Goal: Information Seeking & Learning: Find specific fact

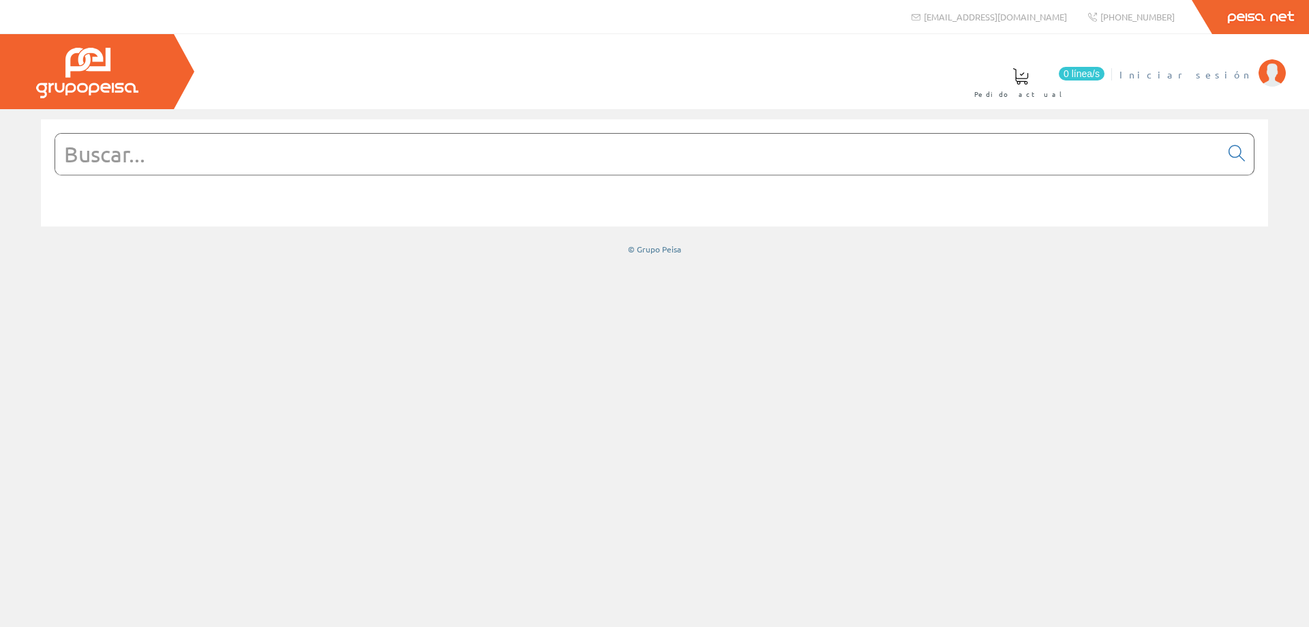
click at [1220, 72] on span "Iniciar sesión" at bounding box center [1186, 74] width 132 height 14
click at [213, 155] on input "text" at bounding box center [637, 154] width 1165 height 41
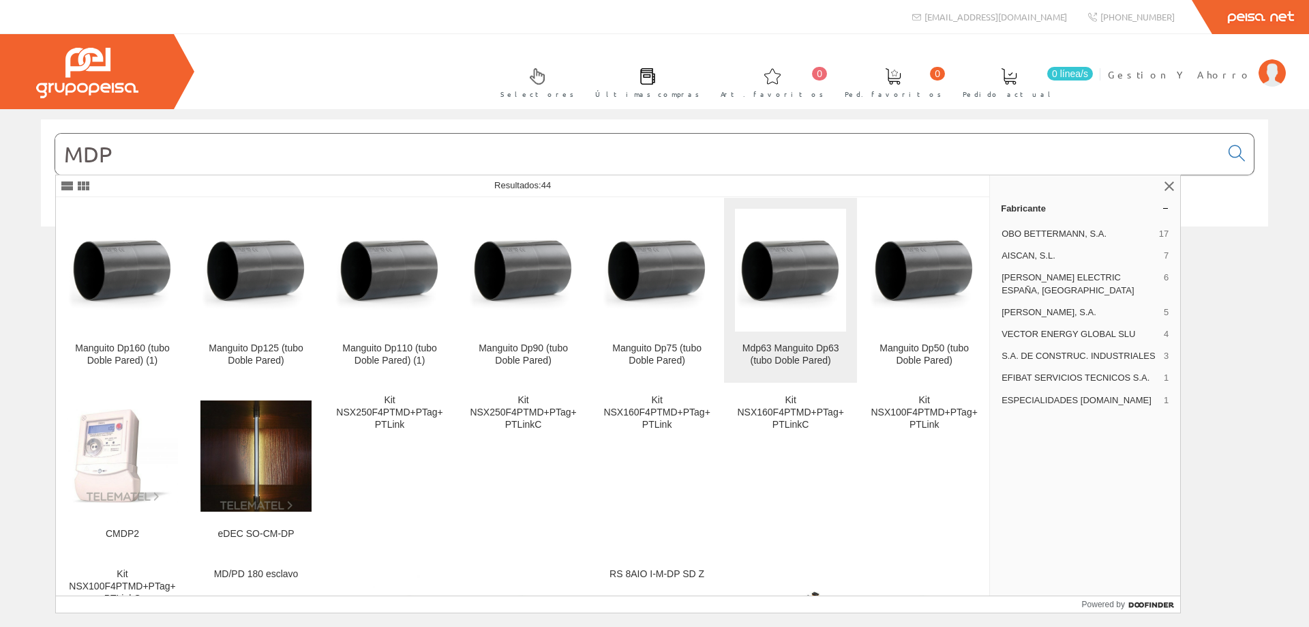
type input "MDP"
click at [803, 276] on img at bounding box center [790, 269] width 111 height 79
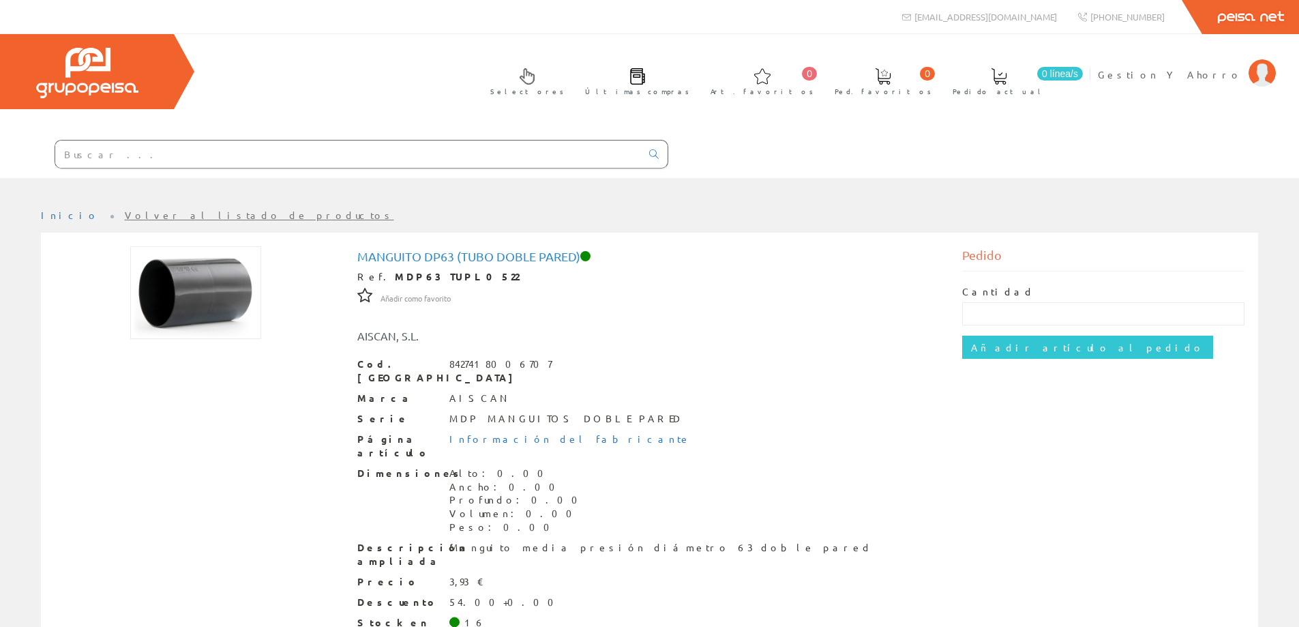
click at [440, 159] on input "text" at bounding box center [348, 153] width 586 height 27
paste input "Base cetac aérea IP44 2P+T 16A 6H 230V"
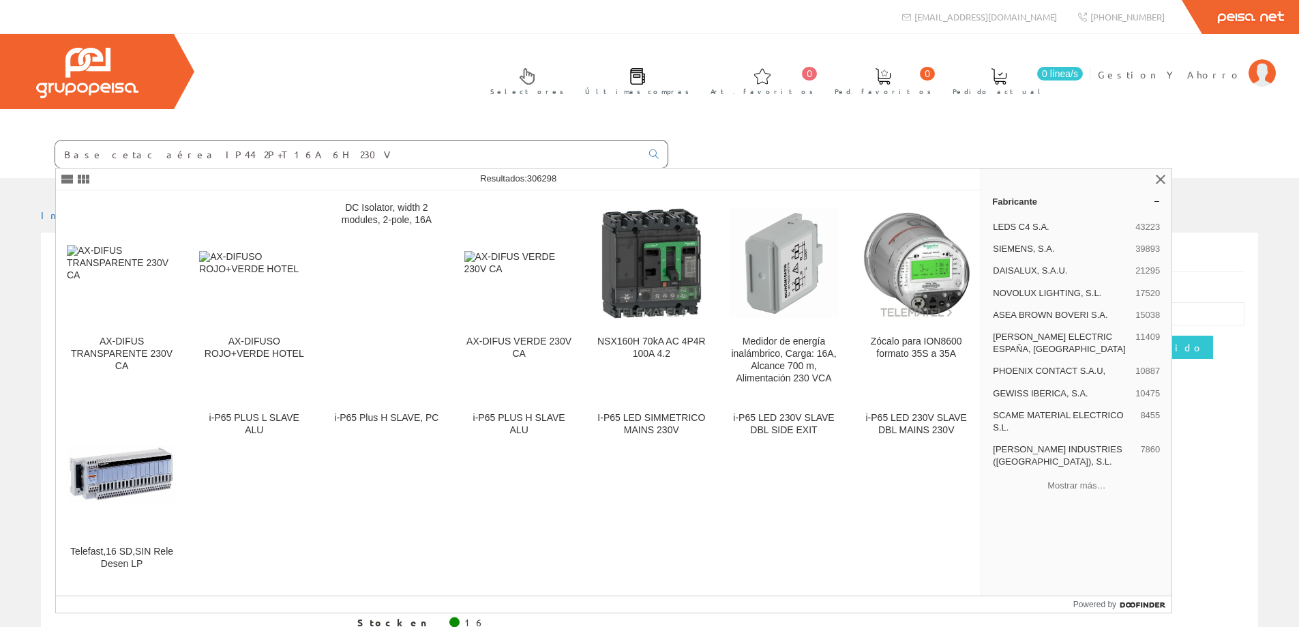
click at [149, 147] on input "Base cetac aérea IP44 2P+T 16A 6H 230V" at bounding box center [348, 153] width 586 height 27
drag, startPoint x: 412, startPoint y: 155, endPoint x: 0, endPoint y: 165, distance: 412.6
click at [0, 165] on form "Base cetac aérea IP44 2P+T 16A 6H 230V" at bounding box center [334, 154] width 668 height 29
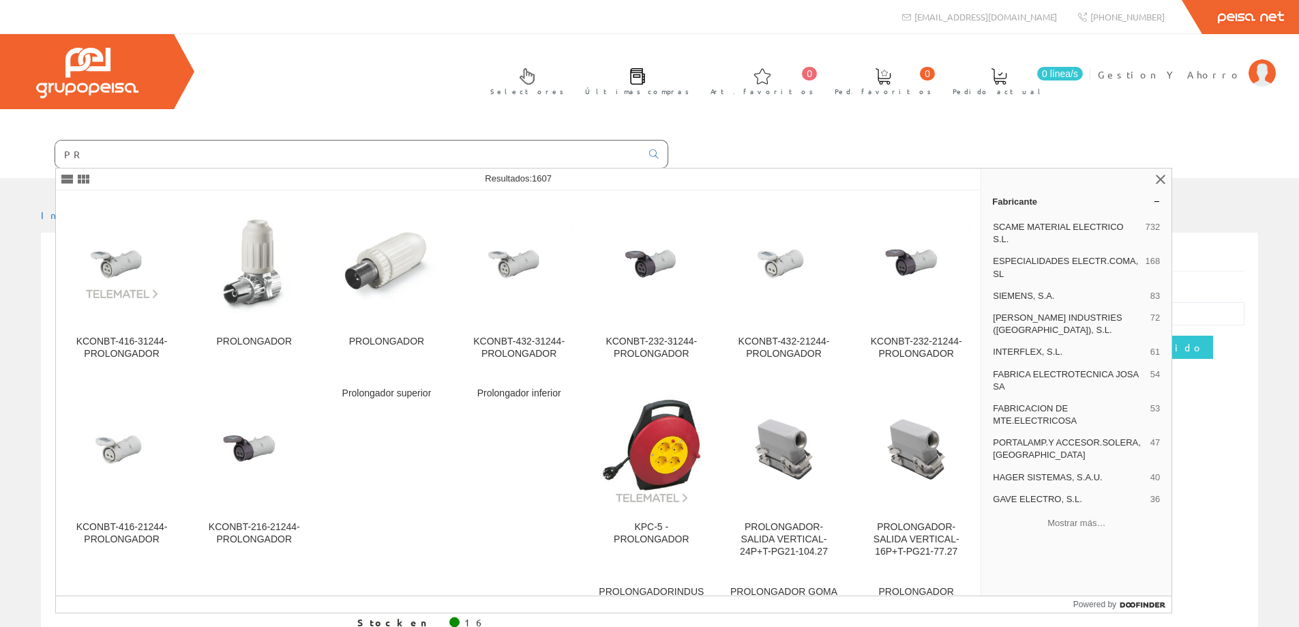
type input "P"
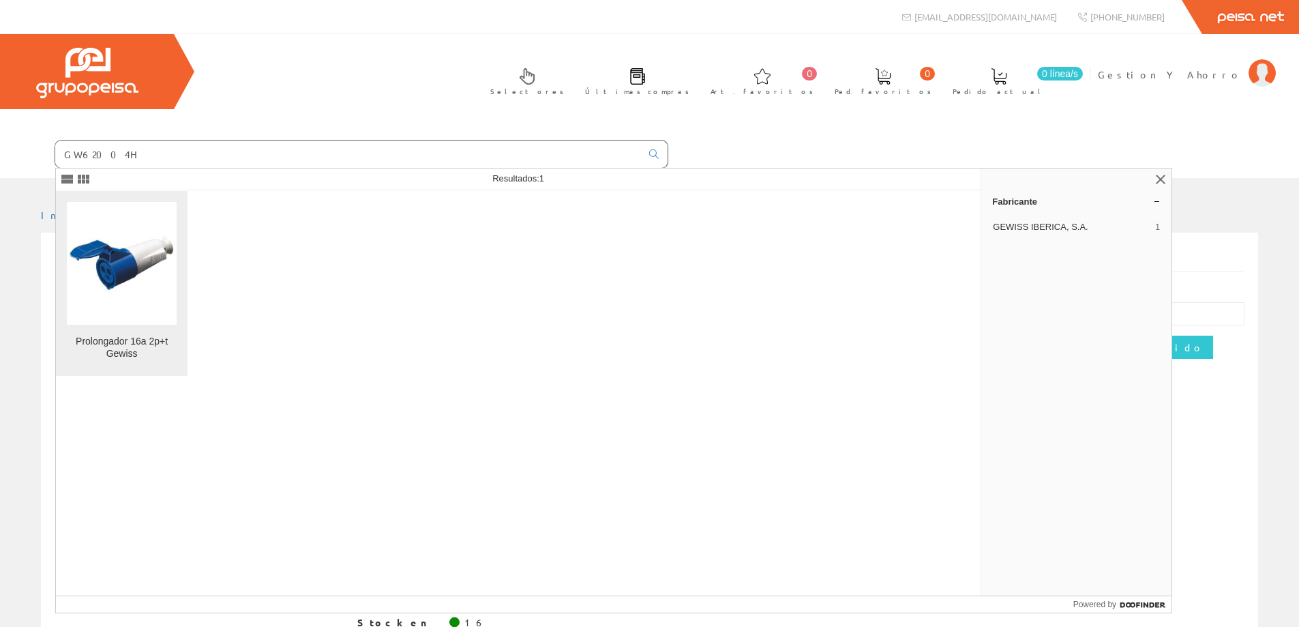
type input "GW62004H"
click at [130, 265] on img at bounding box center [122, 263] width 110 height 110
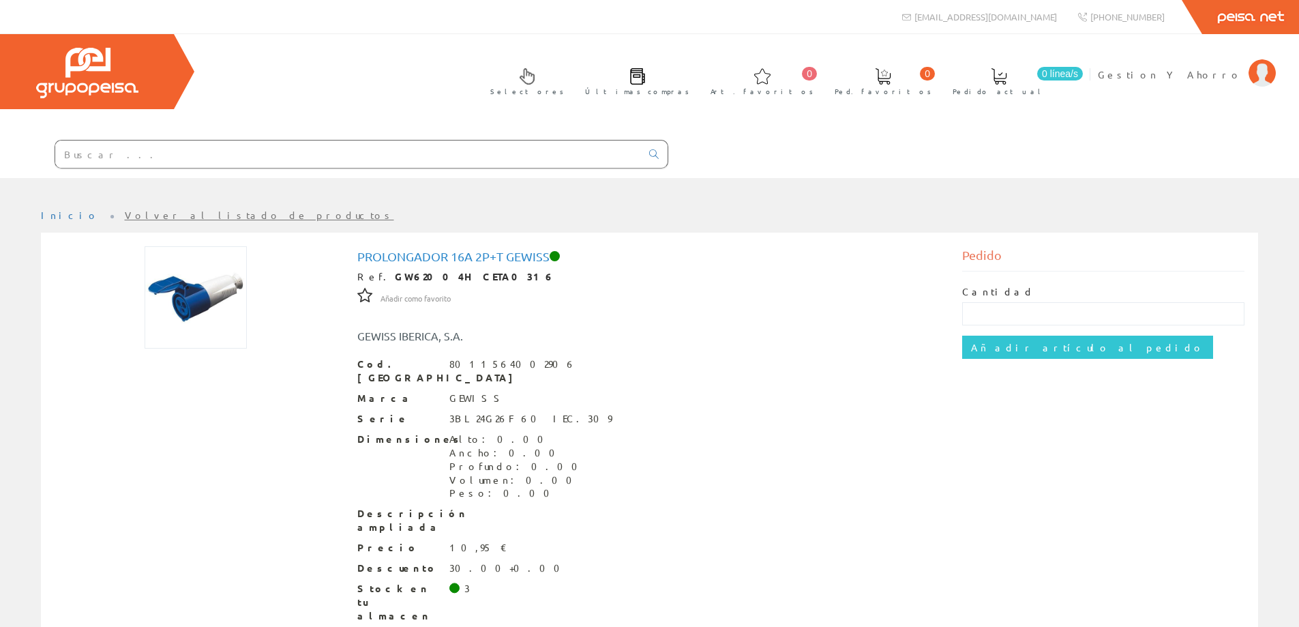
click at [256, 147] on input "text" at bounding box center [348, 153] width 586 height 27
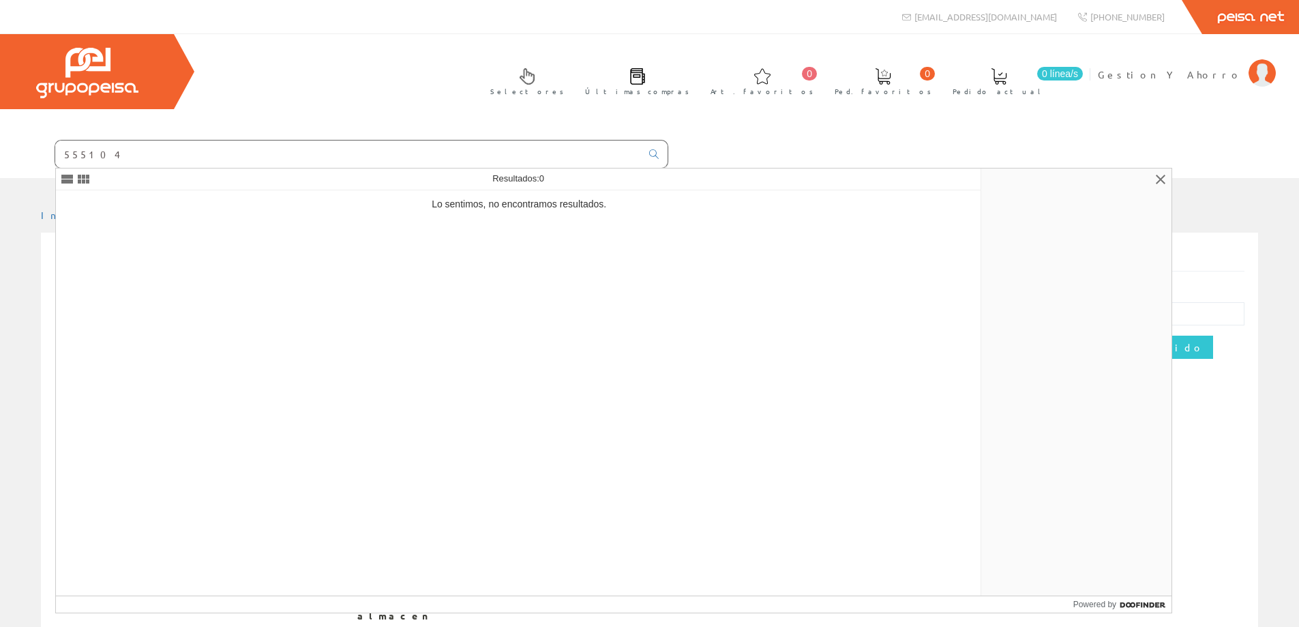
drag, startPoint x: 254, startPoint y: 156, endPoint x: 0, endPoint y: 153, distance: 253.6
click at [0, 153] on form "555104" at bounding box center [334, 154] width 668 height 29
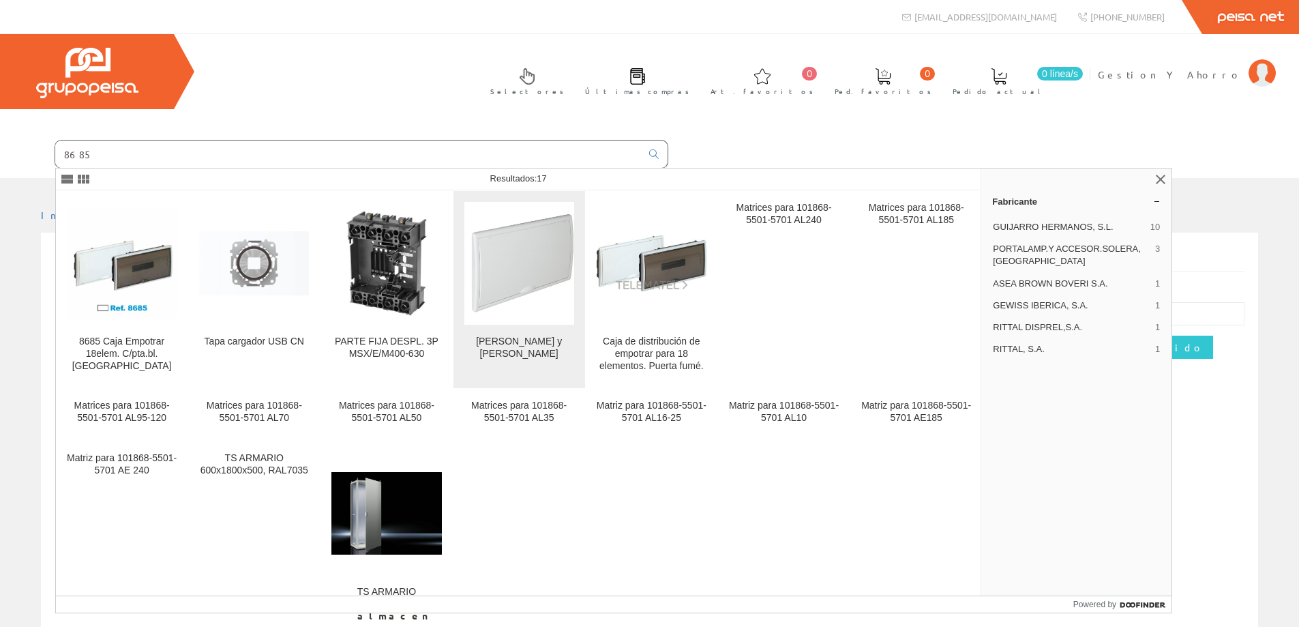
type input "8685"
click at [498, 268] on img at bounding box center [519, 263] width 110 height 110
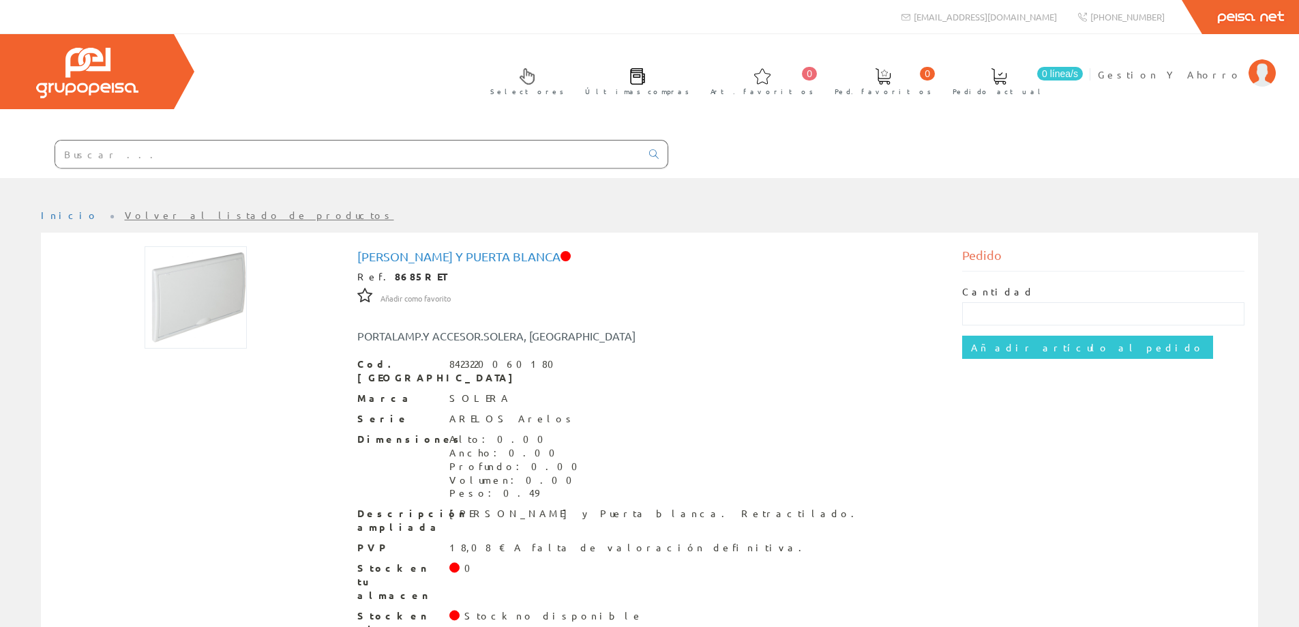
click at [129, 162] on input "text" at bounding box center [348, 153] width 586 height 27
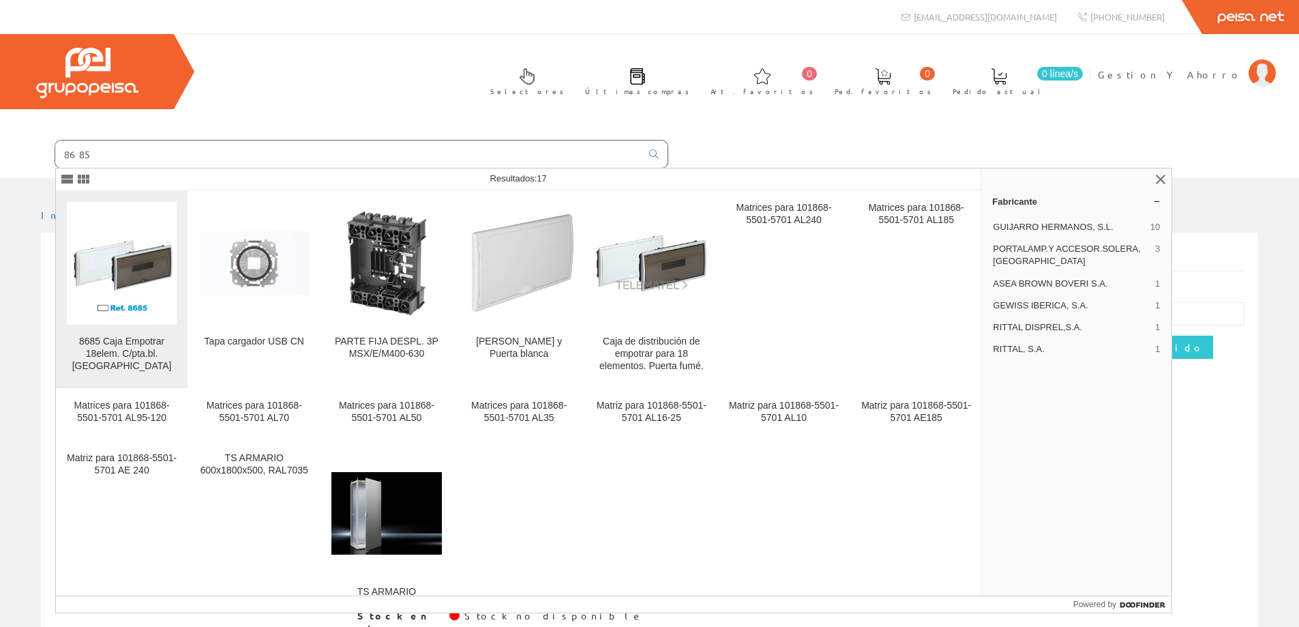
type input "8685"
click at [128, 263] on img at bounding box center [122, 263] width 110 height 110
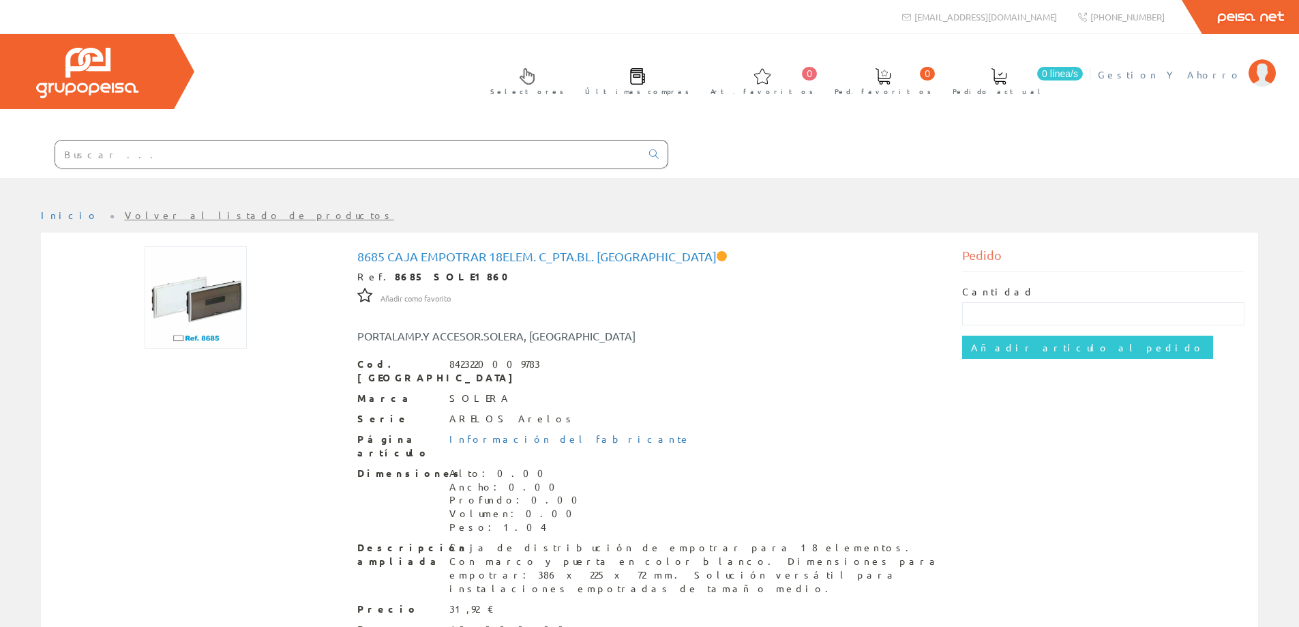
click at [1216, 72] on span "Gestion Y Ahorro" at bounding box center [1170, 74] width 144 height 14
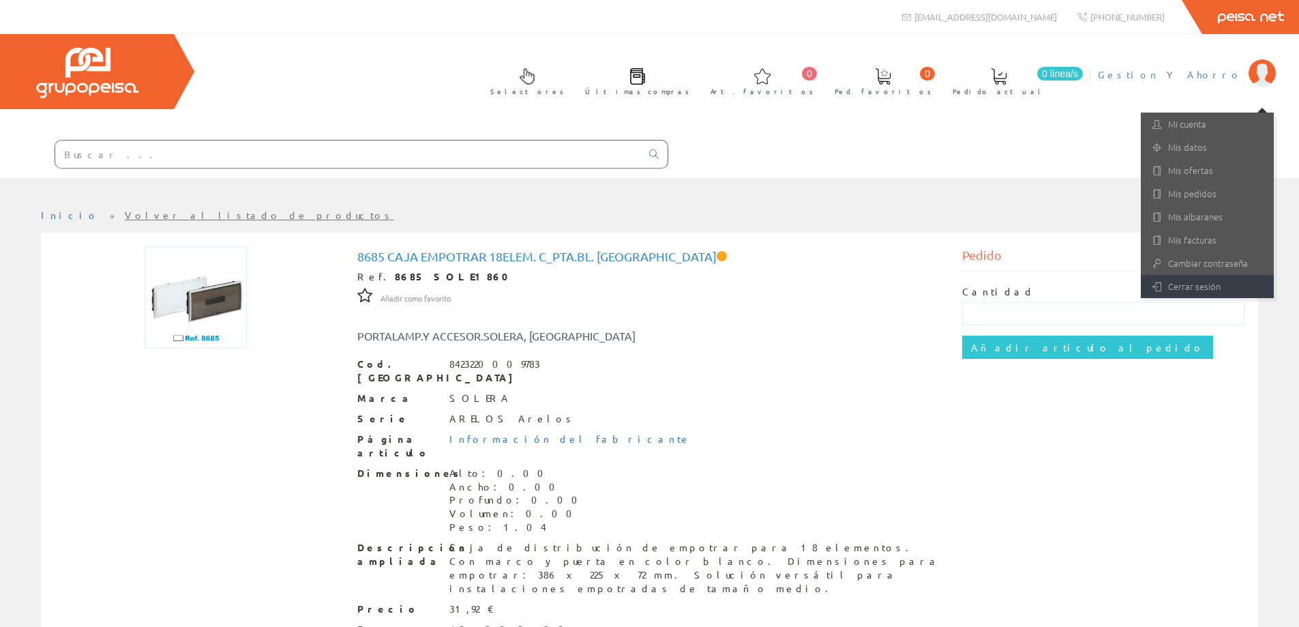
click at [1195, 280] on link "Cerrar sesión" at bounding box center [1207, 286] width 133 height 23
